Goal: Transaction & Acquisition: Download file/media

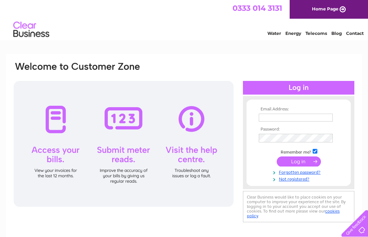
click at [311, 116] on input "text" at bounding box center [296, 118] width 74 height 8
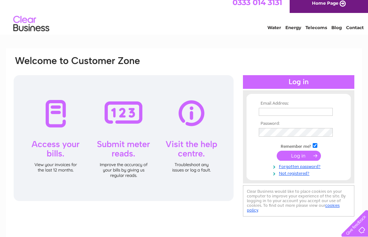
scroll to position [5, 0]
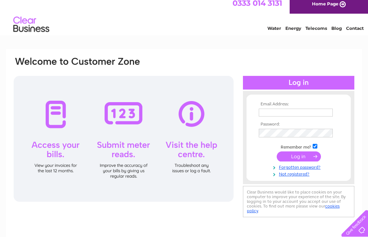
click at [326, 110] on input "text" at bounding box center [296, 112] width 74 height 8
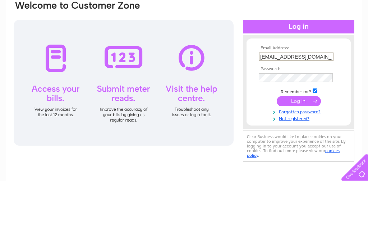
type input "meiwong999@hotmail.com"
click at [302, 152] on input "submit" at bounding box center [299, 157] width 44 height 10
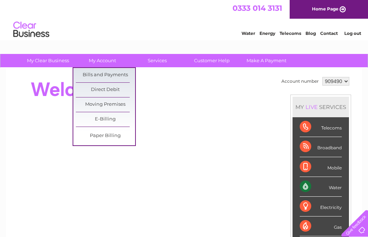
click at [88, 74] on link "Bills and Payments" at bounding box center [105, 75] width 59 height 14
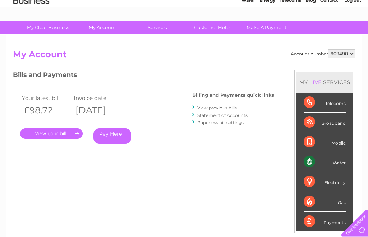
scroll to position [34, 0]
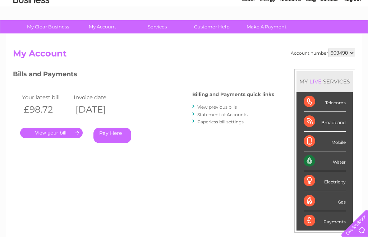
click at [48, 134] on link "." at bounding box center [51, 133] width 62 height 10
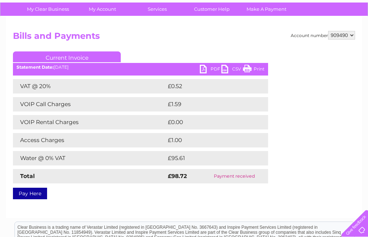
scroll to position [52, 0]
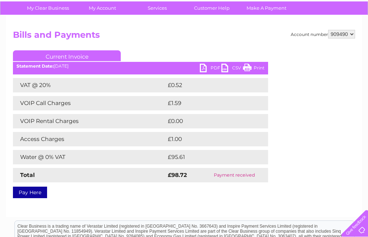
click at [216, 66] on link "PDF" at bounding box center [211, 69] width 22 height 10
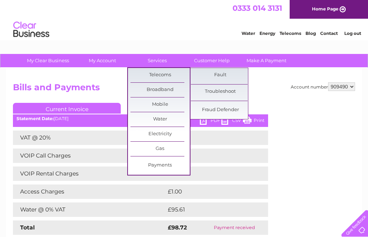
click at [151, 75] on link "Telecoms" at bounding box center [159, 75] width 59 height 14
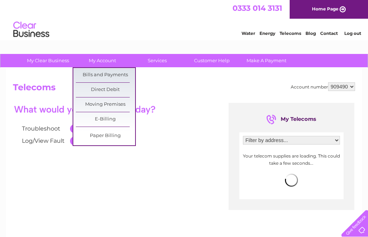
click at [95, 88] on link "Direct Debit" at bounding box center [105, 90] width 59 height 14
click at [96, 91] on link "Direct Debit" at bounding box center [105, 90] width 59 height 14
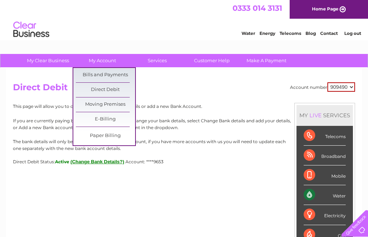
click at [115, 74] on link "Bills and Payments" at bounding box center [105, 75] width 59 height 14
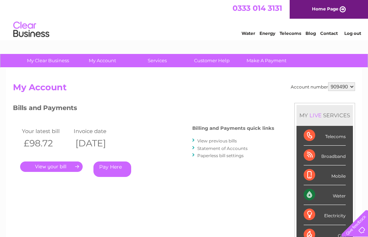
click at [219, 139] on link "View previous bills" at bounding box center [217, 140] width 40 height 5
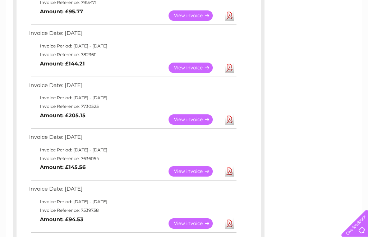
scroll to position [209, 0]
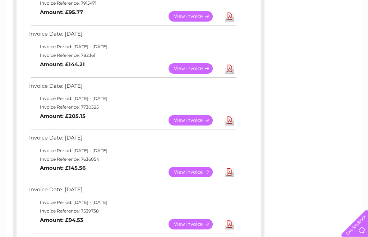
click at [227, 117] on link "Download" at bounding box center [229, 120] width 9 height 10
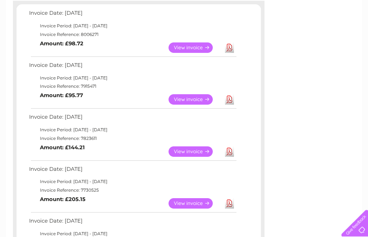
scroll to position [127, 0]
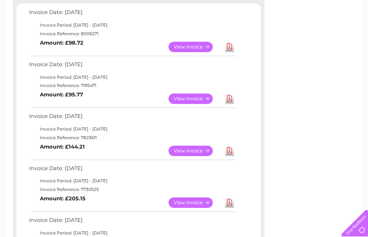
click at [230, 50] on link "Download" at bounding box center [229, 47] width 9 height 10
